Goal: Task Accomplishment & Management: Use online tool/utility

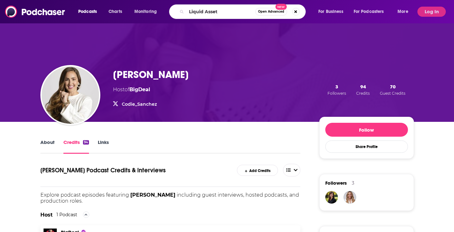
type input "Liquid Assets"
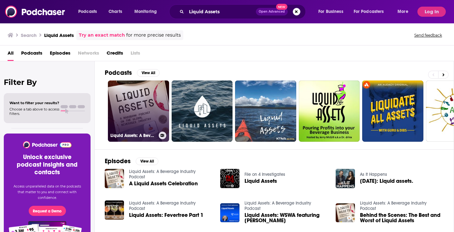
click at [140, 109] on link "Liquid Assets: A Beverage Industry Podcast" at bounding box center [138, 110] width 61 height 61
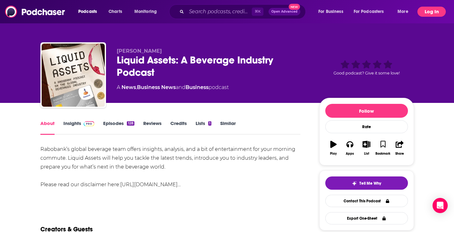
click at [433, 12] on button "Log In" at bounding box center [432, 12] width 28 height 10
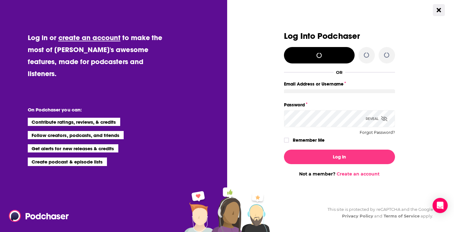
type input "[PERSON_NAME][EMAIL_ADDRESS][DOMAIN_NAME]"
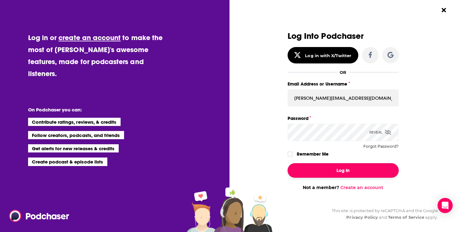
click at [334, 170] on button "Log In" at bounding box center [343, 170] width 111 height 15
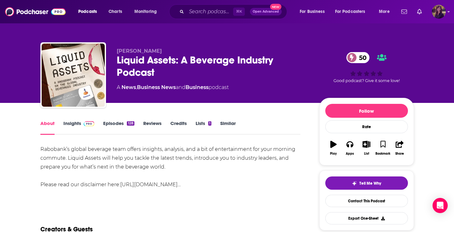
click at [444, 15] on img "Logged in as HowellMedia" at bounding box center [439, 12] width 14 height 14
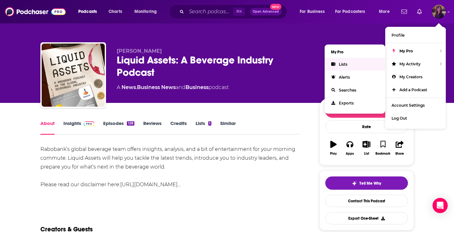
click at [339, 64] on link "Lists" at bounding box center [355, 64] width 61 height 13
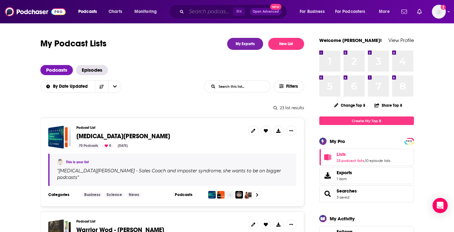
click at [204, 14] on input "Search podcasts, credits, & more..." at bounding box center [210, 12] width 47 height 10
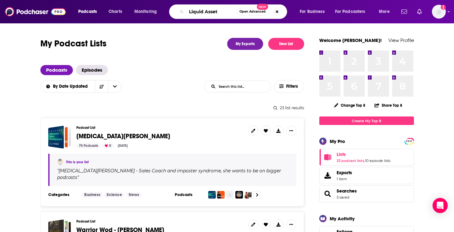
type input "Liquid Assets"
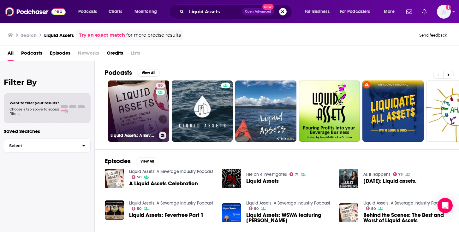
click at [139, 118] on link "50 Liquid Assets: A Beverage Industry Podcast" at bounding box center [138, 110] width 61 height 61
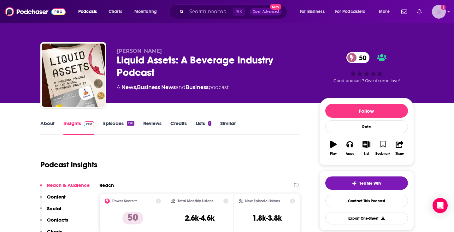
click at [435, 15] on img "Logged in as HowellMedia" at bounding box center [439, 12] width 14 height 14
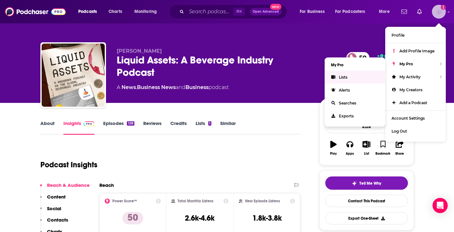
click at [336, 77] on link "Lists" at bounding box center [355, 77] width 61 height 13
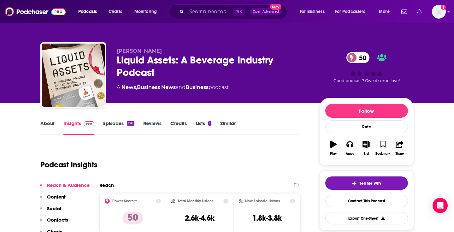
click at [116, 121] on link "Episodes 128" at bounding box center [118, 127] width 31 height 15
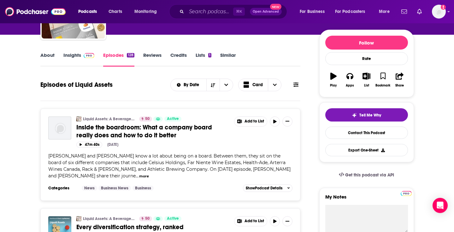
scroll to position [71, 0]
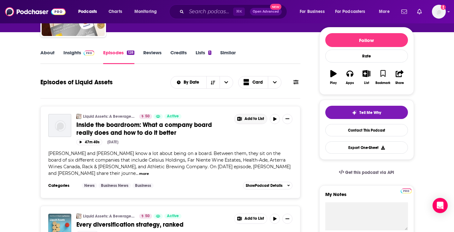
click at [248, 121] on span "Add to List" at bounding box center [255, 118] width 20 height 5
click at [252, 134] on button "Add Episode" at bounding box center [255, 133] width 33 height 12
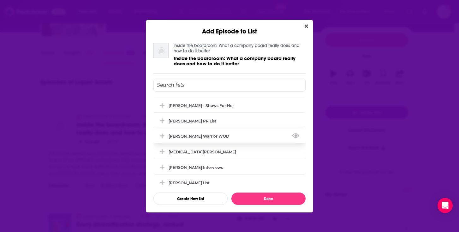
scroll to position [0, 0]
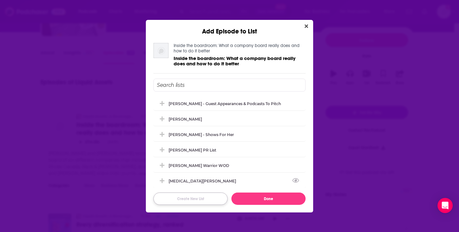
click at [189, 198] on button "Create New List" at bounding box center [190, 199] width 74 height 12
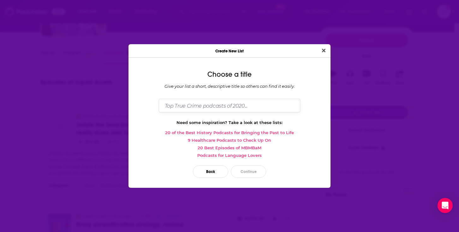
click at [190, 107] on input "Dialog" at bounding box center [229, 106] width 141 height 14
type input "[PERSON_NAME] Interviews"
click at [249, 168] on button "Continue" at bounding box center [248, 171] width 35 height 12
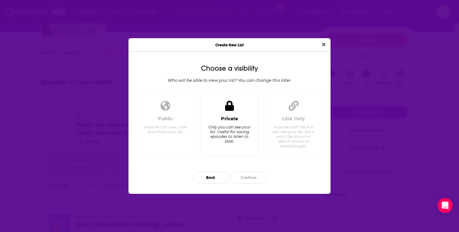
click at [228, 107] on icon "Dialog" at bounding box center [229, 106] width 9 height 10
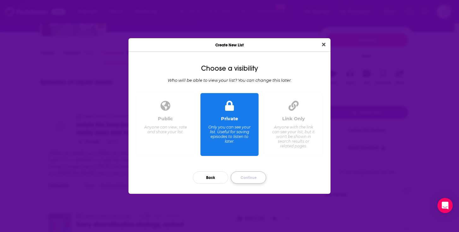
click at [250, 176] on button "Continue" at bounding box center [248, 177] width 35 height 12
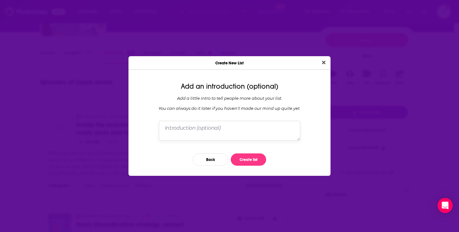
click at [231, 128] on textarea "Dialog" at bounding box center [229, 131] width 141 height 20
type textarea "Episodes of CCR's podcast interviews."
click at [250, 158] on button "Create list" at bounding box center [248, 159] width 35 height 12
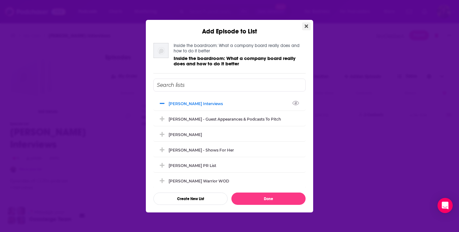
click at [306, 27] on icon "Close" at bounding box center [306, 26] width 3 height 5
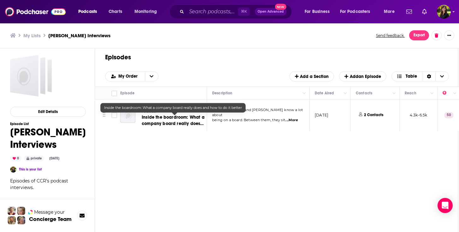
click at [172, 118] on span "Inside the boardroom: What a company board really does and how to do it better" at bounding box center [173, 124] width 63 height 18
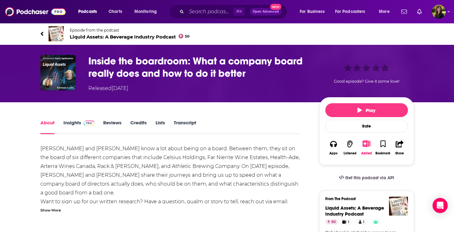
click at [50, 210] on div "Show More" at bounding box center [50, 210] width 21 height 6
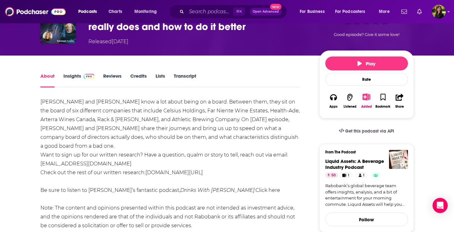
scroll to position [50, 0]
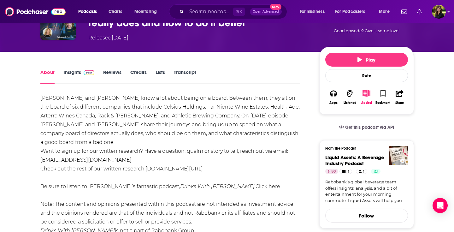
click at [191, 72] on link "Transcript" at bounding box center [185, 76] width 22 height 15
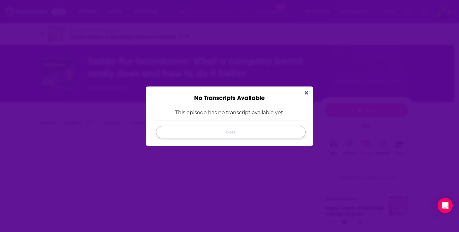
click at [232, 130] on button "Close" at bounding box center [231, 132] width 150 height 12
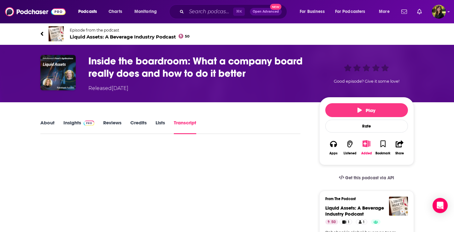
click at [80, 124] on link "Insights" at bounding box center [78, 127] width 31 height 15
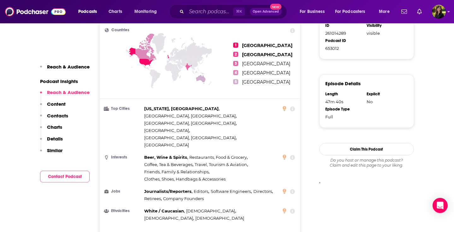
scroll to position [414, 0]
click at [204, 232] on p "Show More" at bounding box center [198, 234] width 19 height 4
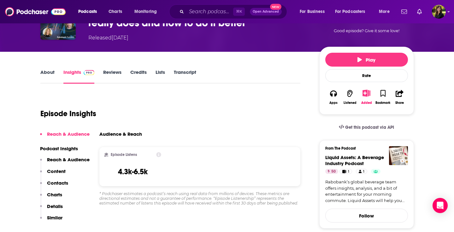
scroll to position [0, 0]
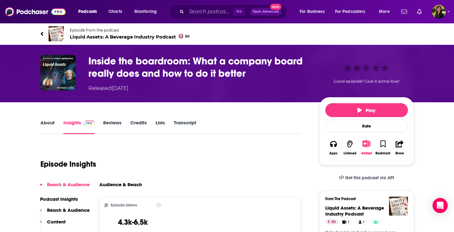
click at [159, 124] on link "Lists" at bounding box center [160, 127] width 9 height 15
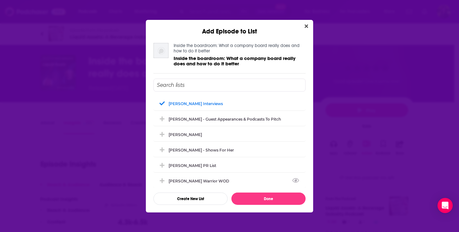
click at [312, 25] on div "Add Episode to List" at bounding box center [229, 27] width 167 height 15
click at [309, 26] on button "Close" at bounding box center [306, 26] width 9 height 8
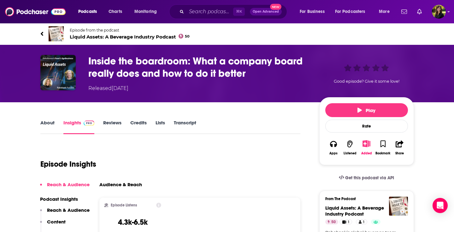
click at [165, 75] on h3 "Inside the boardroom: What a company board really does and how to do it better" at bounding box center [198, 67] width 221 height 25
click at [45, 33] on link "Episode from the podcast Liquid Assets: A Beverage Industry Podcast 50" at bounding box center [133, 33] width 187 height 15
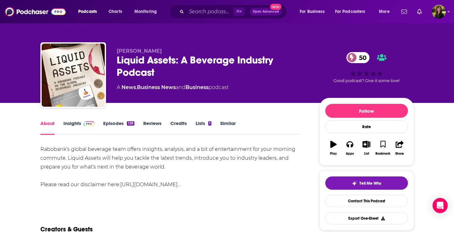
click at [201, 124] on link "Lists 1" at bounding box center [204, 127] width 16 height 15
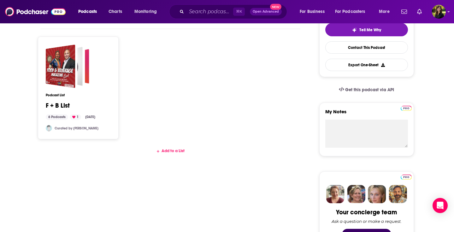
scroll to position [157, 0]
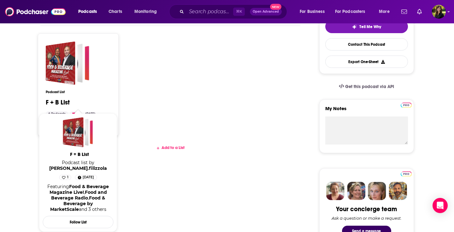
click at [56, 104] on link "F + B List" at bounding box center [58, 102] width 24 height 7
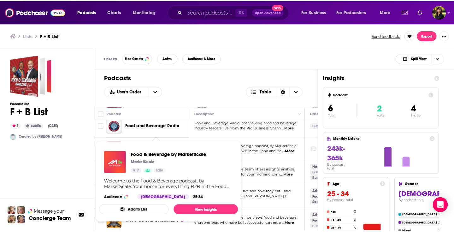
scroll to position [35, 0]
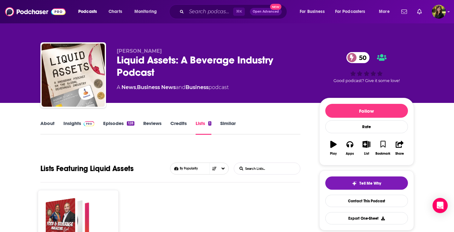
click at [224, 122] on link "Similar" at bounding box center [227, 127] width 15 height 15
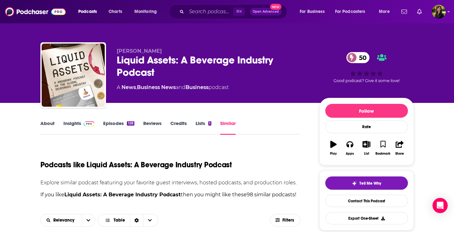
click at [115, 120] on div "About Insights Episodes 128 Reviews Credits Lists 1 Similar" at bounding box center [170, 126] width 260 height 15
click at [115, 122] on link "Episodes 128" at bounding box center [118, 127] width 31 height 15
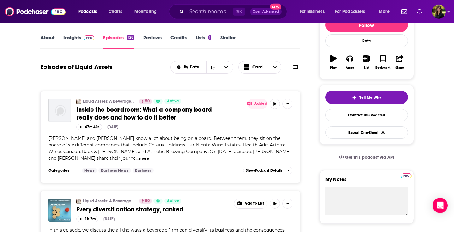
scroll to position [126, 0]
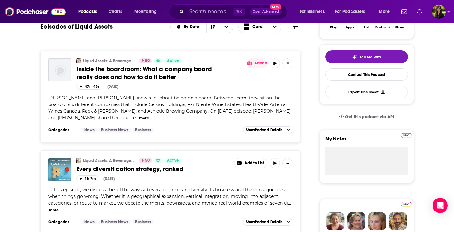
click at [114, 110] on span "[PERSON_NAME] and [PERSON_NAME] know a lot about being on a board. Between them…" at bounding box center [169, 108] width 242 height 26
click at [113, 70] on span "Inside the boardroom: What a company board really does and how to do it better" at bounding box center [144, 73] width 136 height 16
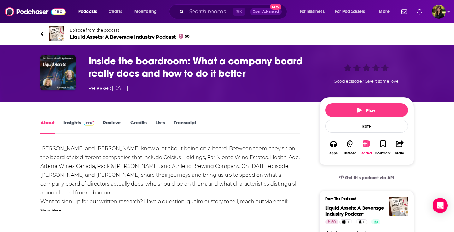
click at [48, 211] on div "Show More" at bounding box center [50, 210] width 21 height 6
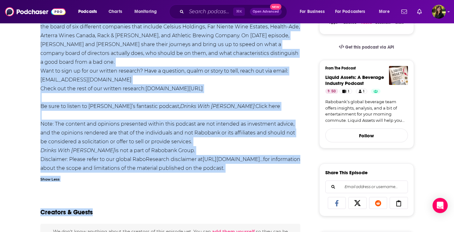
scroll to position [133, 0]
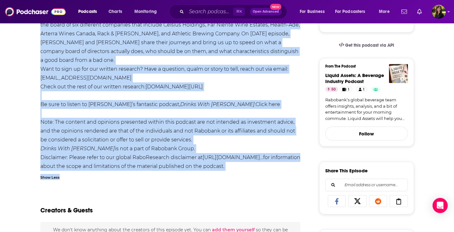
drag, startPoint x: 39, startPoint y: 97, endPoint x: 101, endPoint y: 186, distance: 108.8
click at [101, 186] on div "About Insights Reviews Credits Lists Transcript [PERSON_NAME] and [PERSON_NAME]…" at bounding box center [174, 228] width 289 height 484
copy div "Loremips Dolo sit Ametc Adipi elit s doe tempo incid ut l etdol. Magnaal enim, …"
